Goal: Information Seeking & Learning: Find specific fact

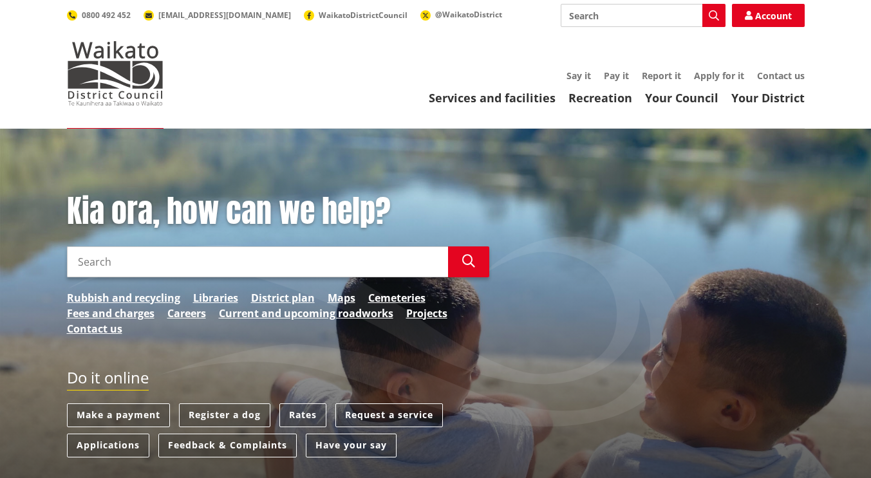
click at [307, 419] on link "Rates" at bounding box center [302, 416] width 47 height 24
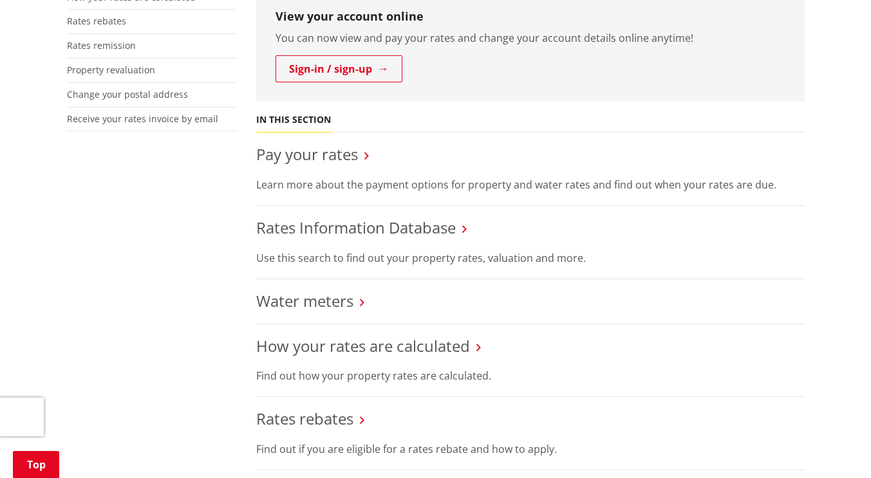
scroll to position [372, 0]
click at [346, 235] on link "Rates Information Database" at bounding box center [356, 228] width 200 height 21
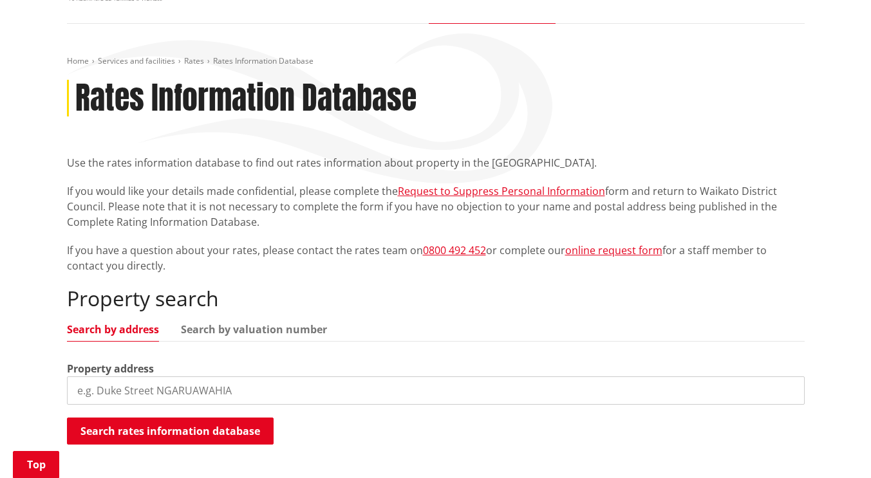
scroll to position [157, 0]
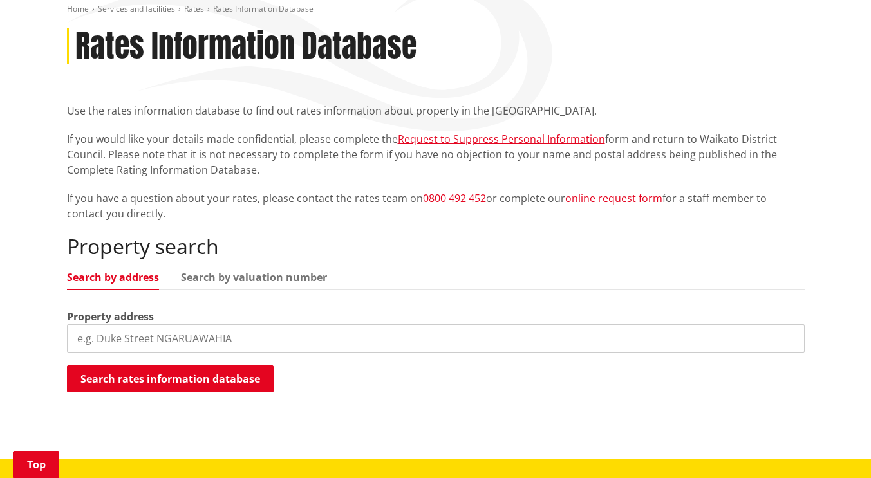
click at [120, 335] on input "search" at bounding box center [436, 338] width 738 height 28
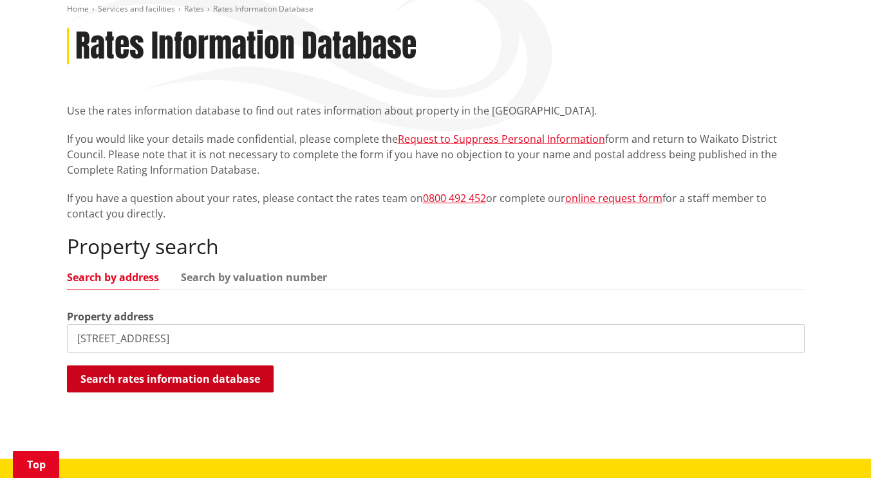
type input "[STREET_ADDRESS]"
click at [236, 385] on button "Search rates information database" at bounding box center [170, 379] width 207 height 27
